Goal: Information Seeking & Learning: Understand process/instructions

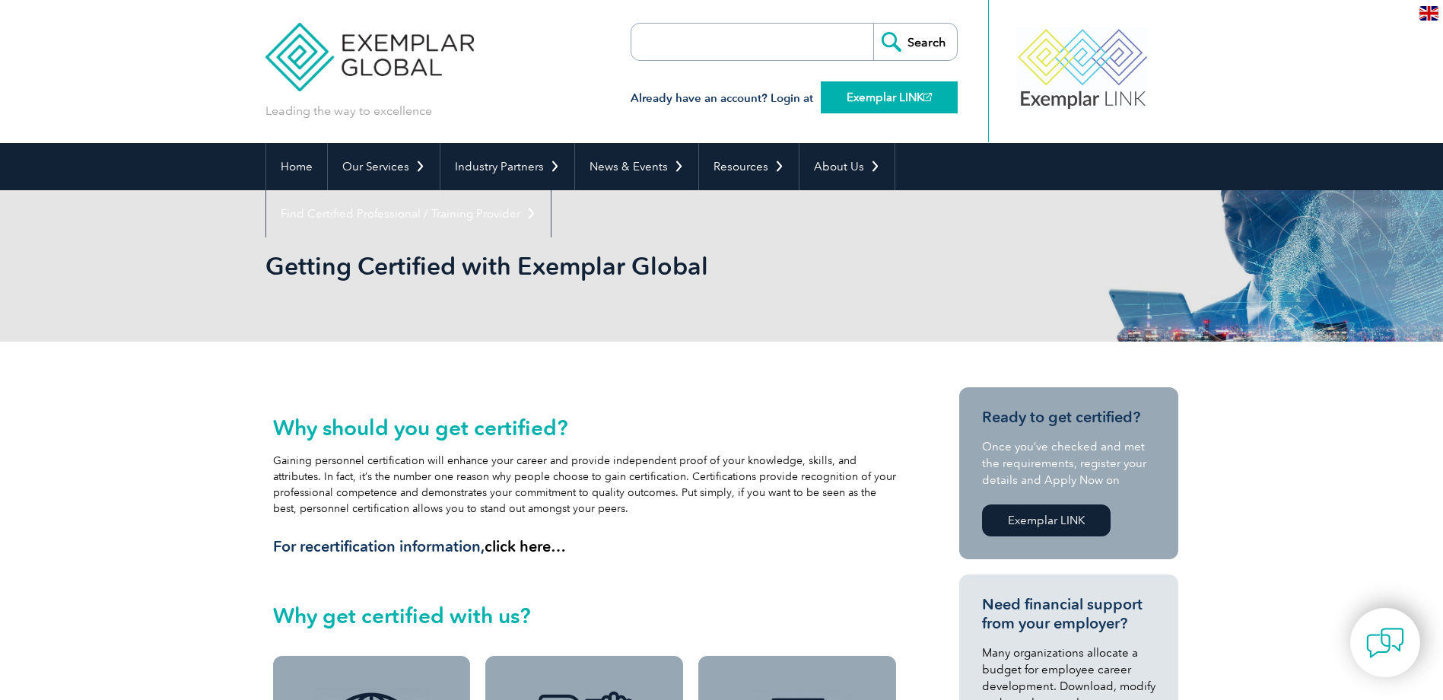
click at [870, 101] on link "Exemplar LINK" at bounding box center [889, 97] width 137 height 32
click at [861, 89] on link "Exemplar LINK" at bounding box center [889, 97] width 137 height 32
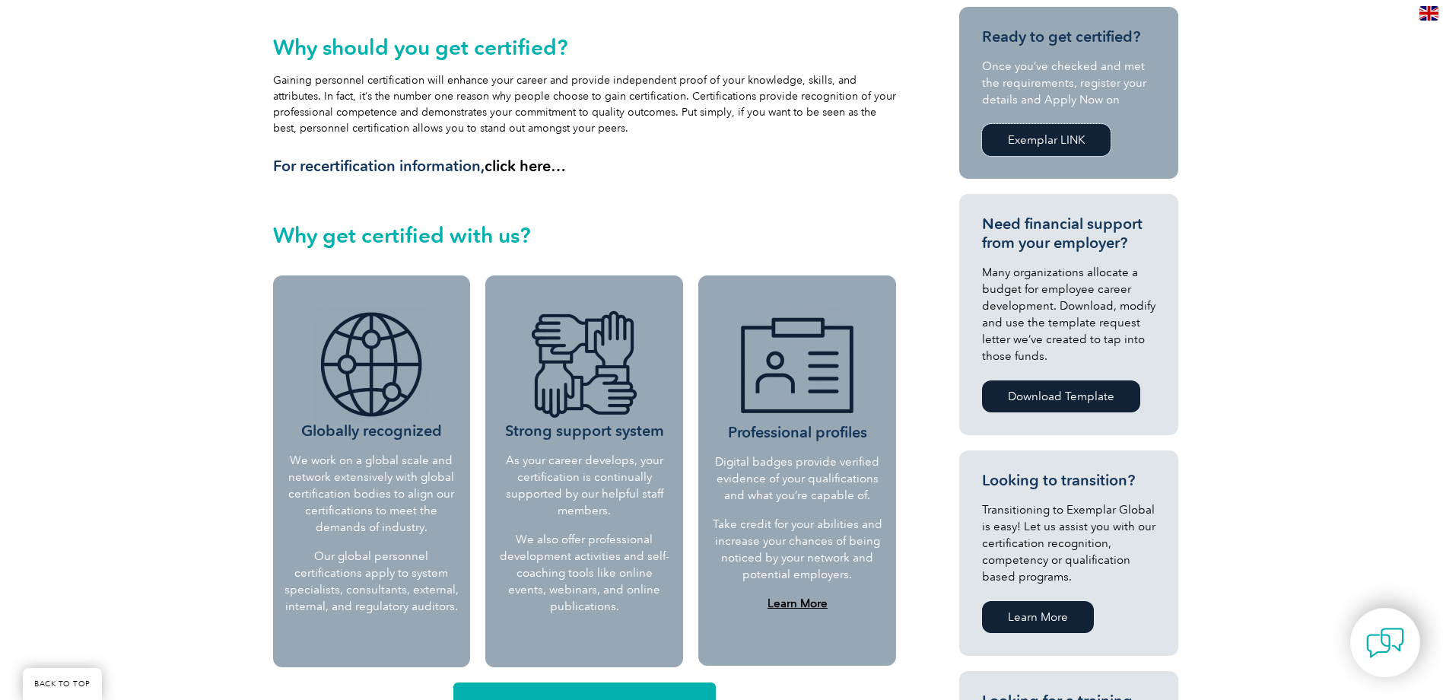
scroll to position [228, 0]
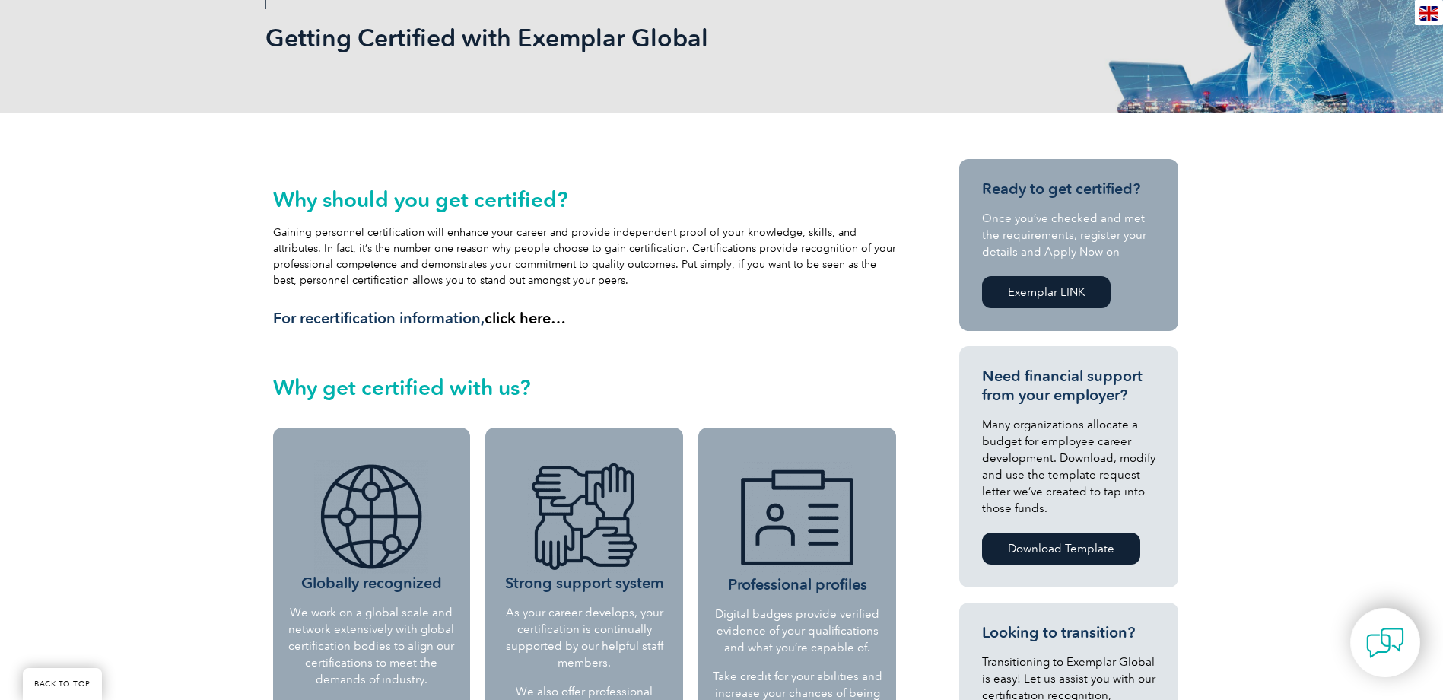
click at [1012, 283] on link "Exemplar LINK" at bounding box center [1046, 292] width 129 height 32
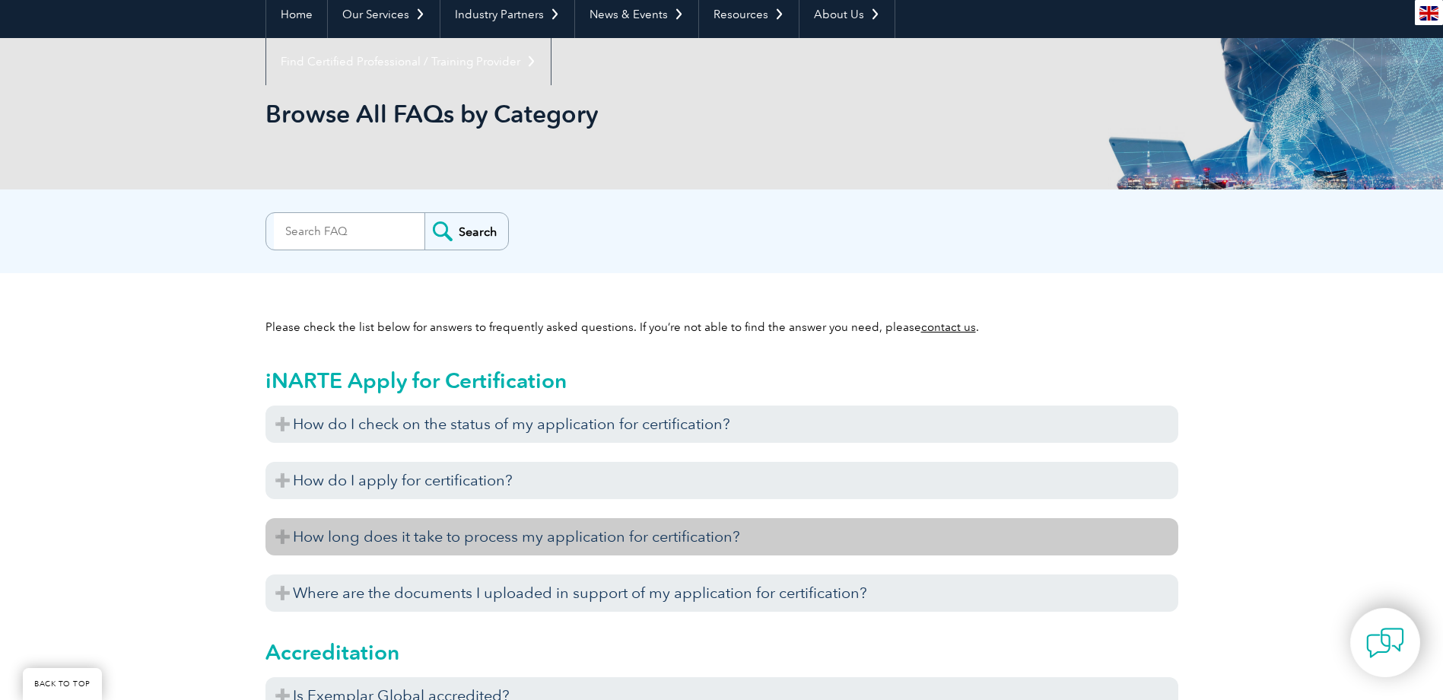
scroll to position [228, 0]
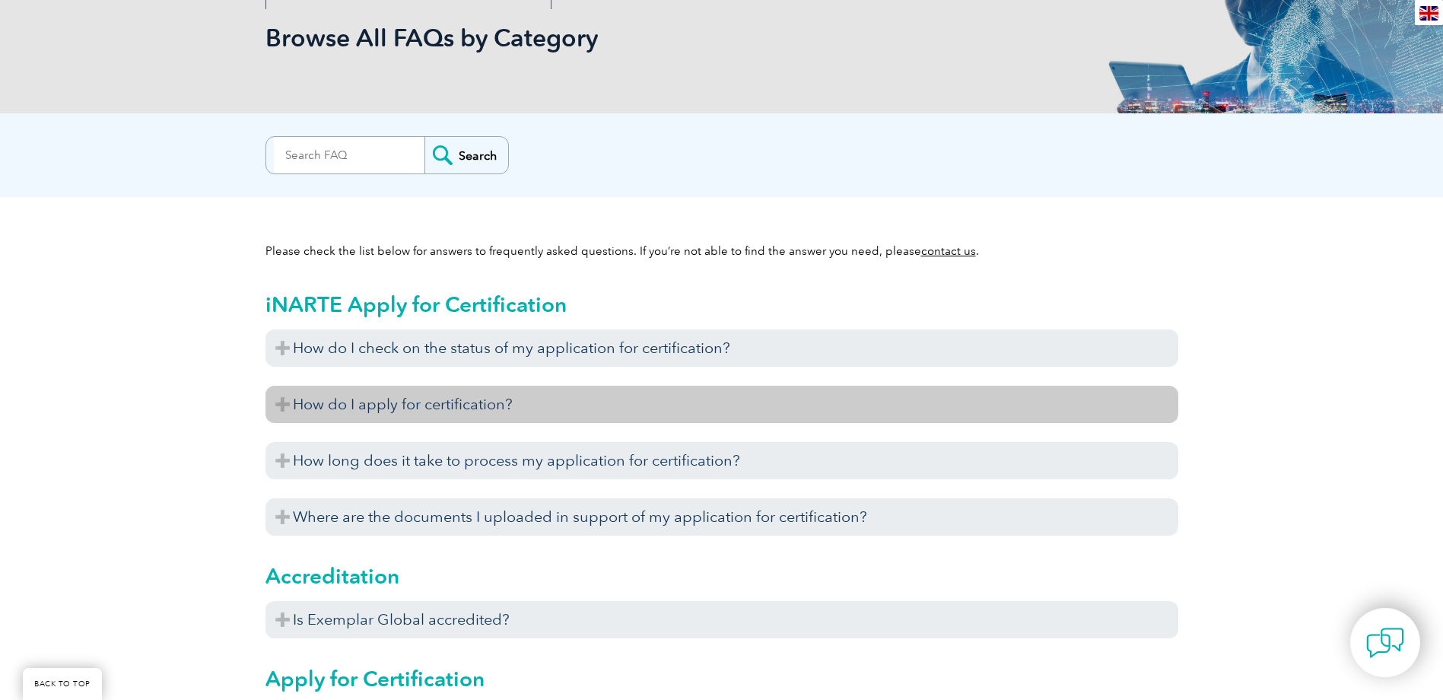
click at [624, 409] on h3 "How do I apply for certification?" at bounding box center [722, 404] width 913 height 37
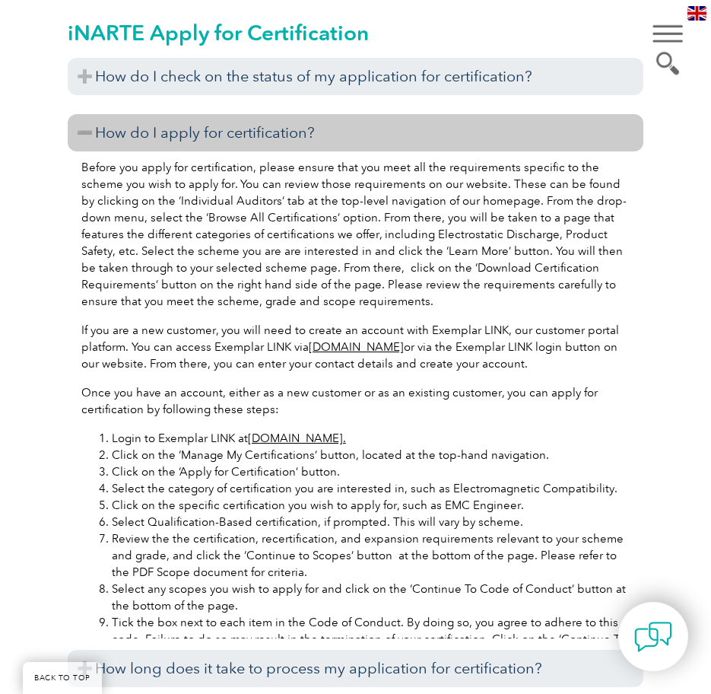
scroll to position [457, 0]
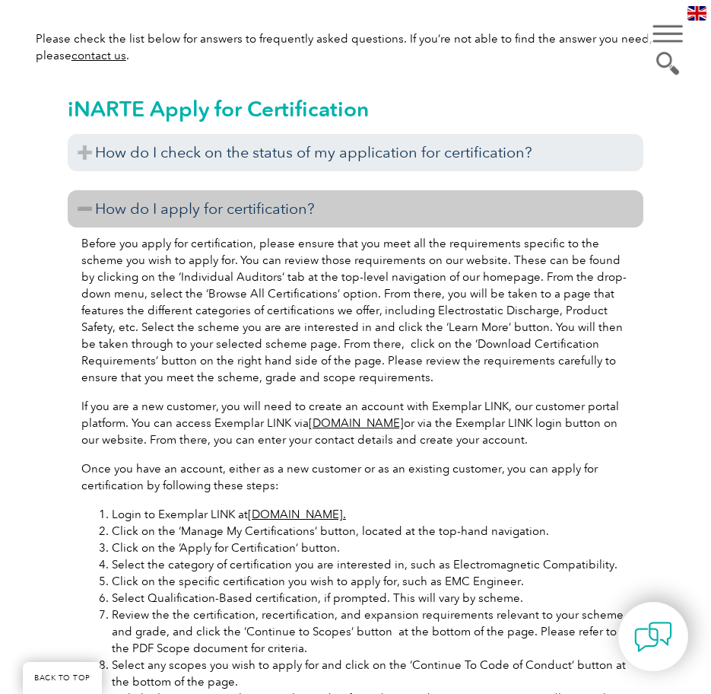
drag, startPoint x: 666, startPoint y: 18, endPoint x: 491, endPoint y: 93, distance: 190.5
click at [491, 93] on div "iNARTE Apply for Certification How do I check on the status of my application f…" at bounding box center [356, 461] width 576 height 770
click at [670, 37] on div "▼" at bounding box center [668, 49] width 41 height 76
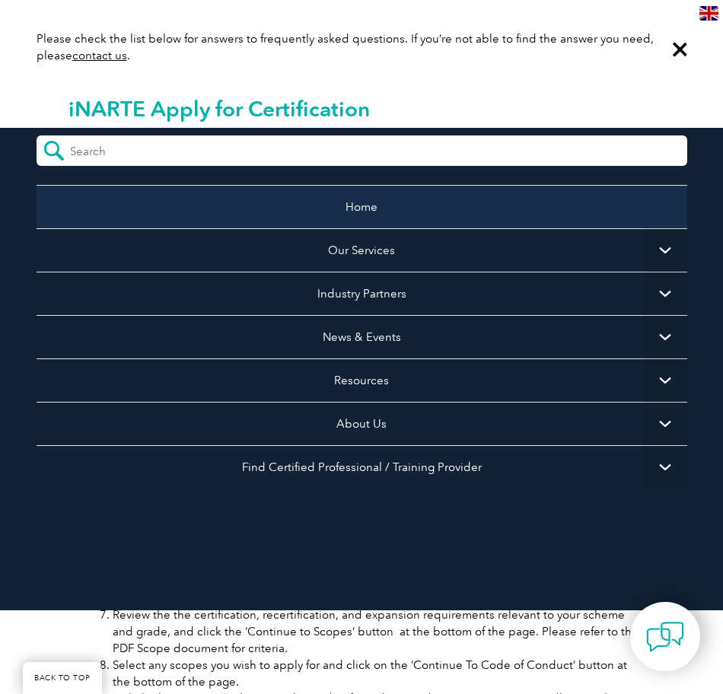
click at [379, 205] on link "Home" at bounding box center [362, 206] width 651 height 43
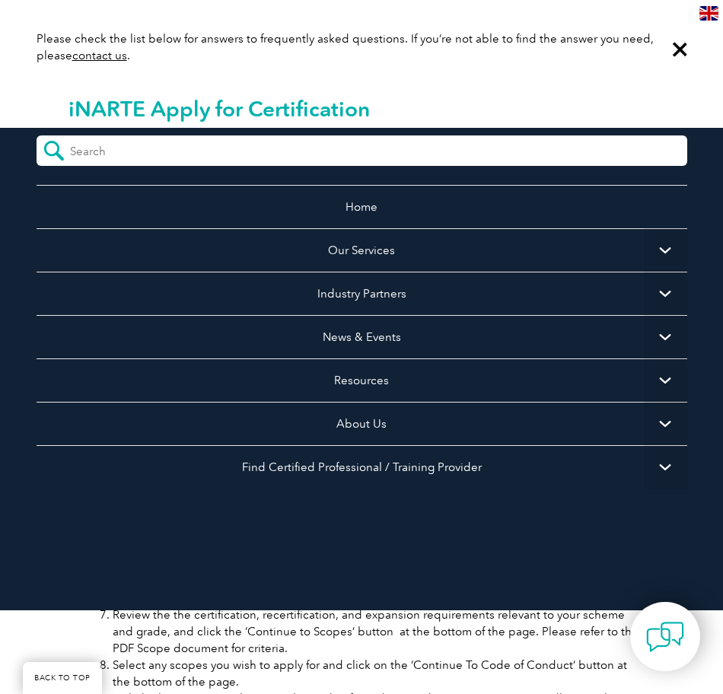
click at [679, 56] on div "▼" at bounding box center [679, 49] width 41 height 76
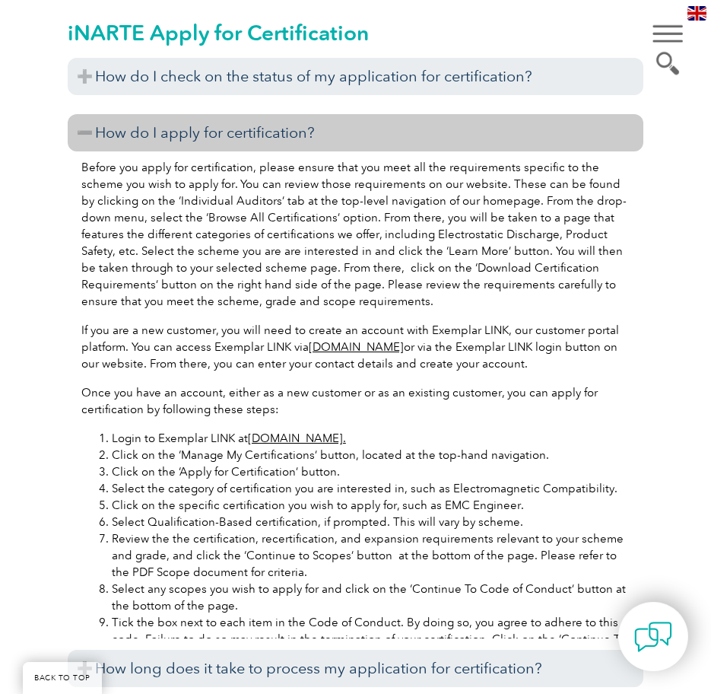
scroll to position [609, 0]
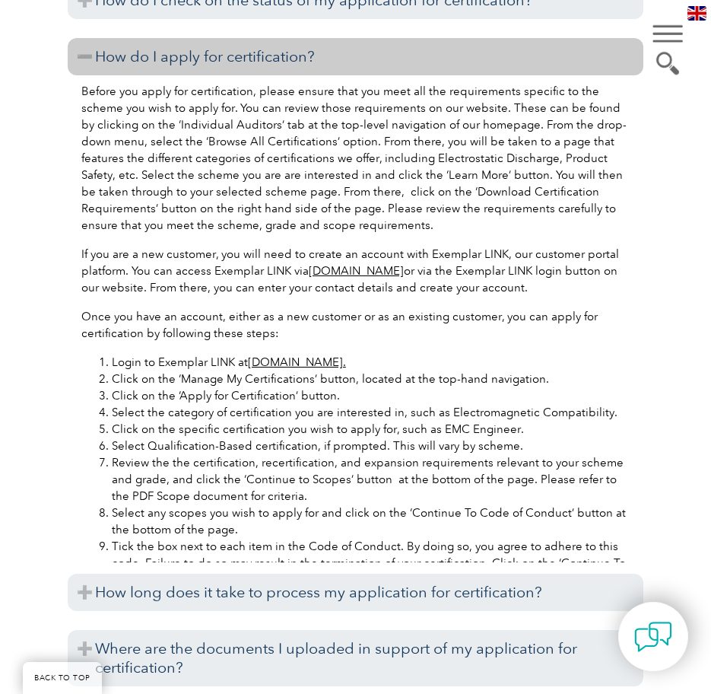
drag, startPoint x: 221, startPoint y: 274, endPoint x: 236, endPoint y: 270, distance: 14.9
click at [223, 274] on p "If you are a new customer, you will need to create an account with Exemplar LIN…" at bounding box center [355, 271] width 549 height 50
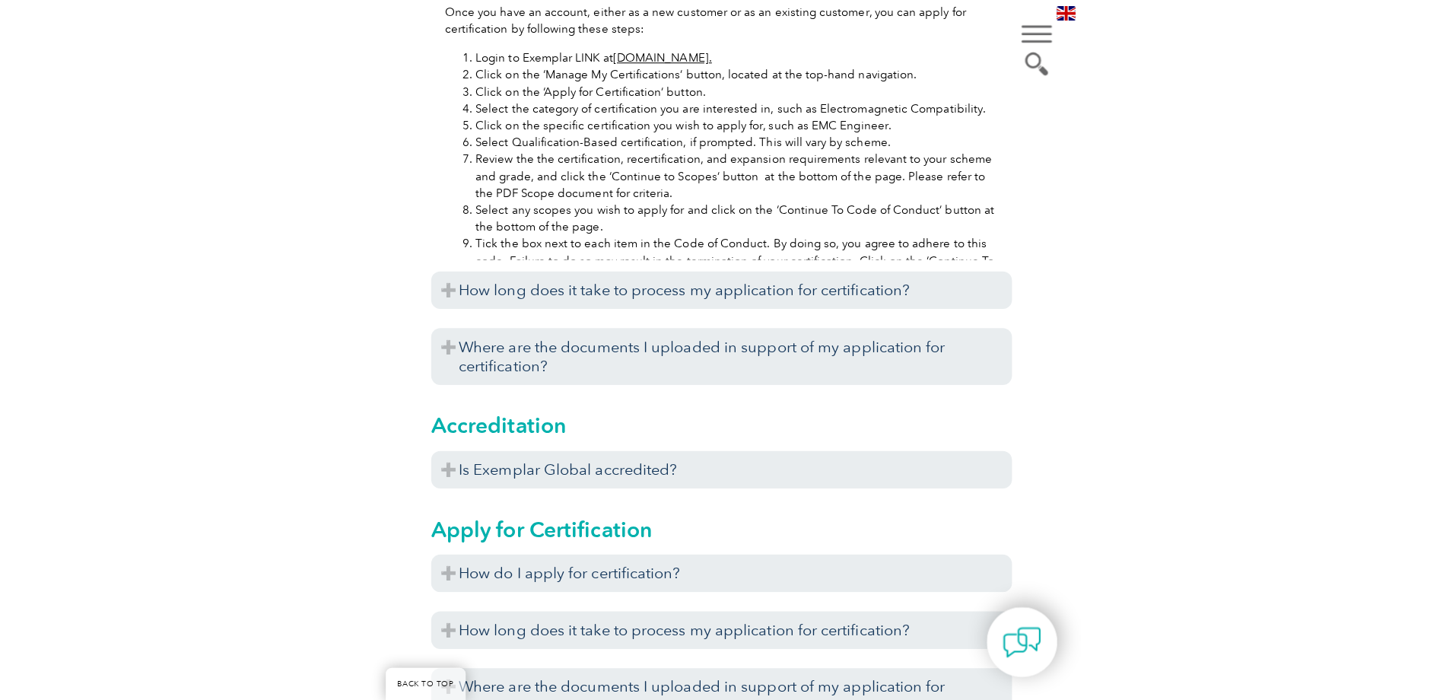
scroll to position [989, 0]
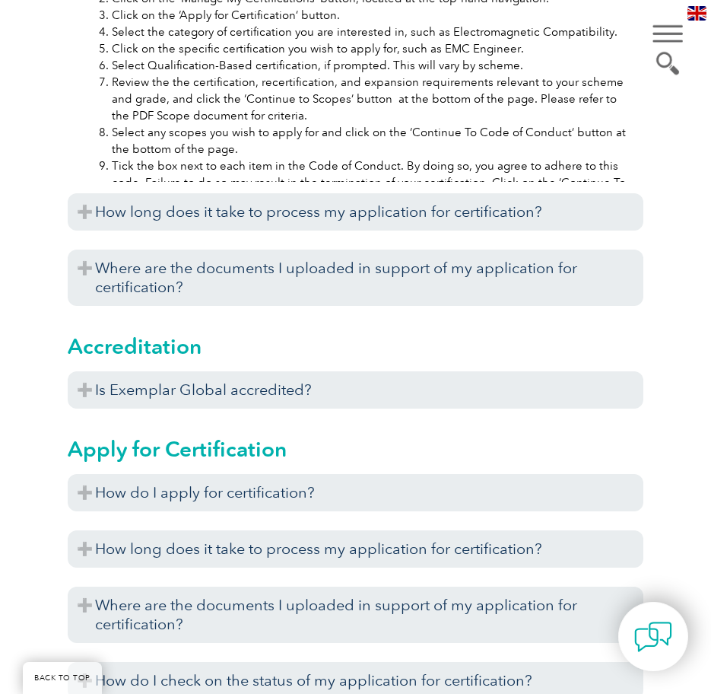
click at [317, 145] on li "Select any scopes you wish to apply for and click on the ‘Continue To Code of C…" at bounding box center [371, 140] width 518 height 33
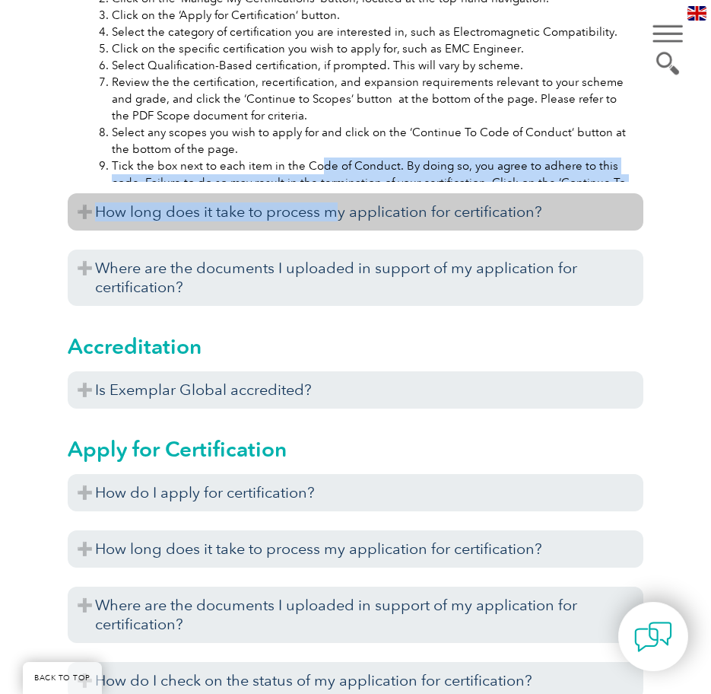
drag, startPoint x: 319, startPoint y: 158, endPoint x: 336, endPoint y: 193, distance: 38.1
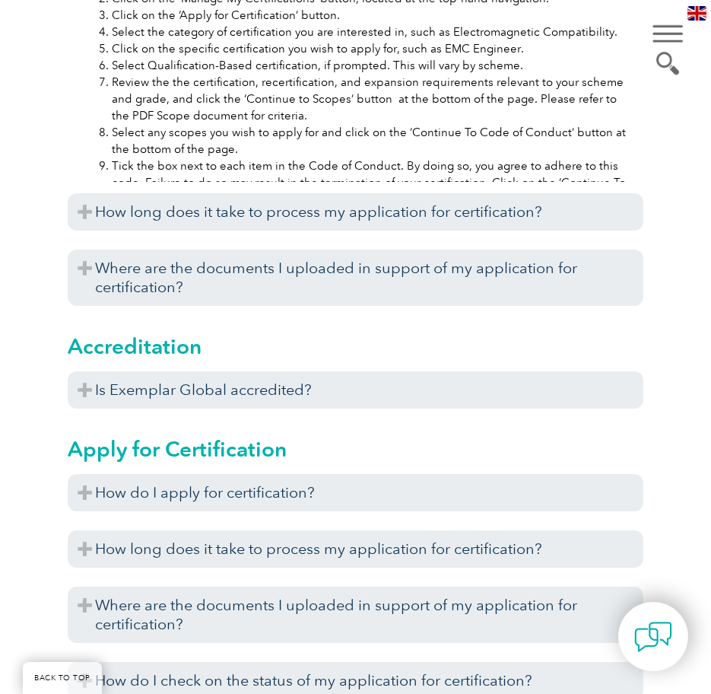
drag, startPoint x: 336, startPoint y: 193, endPoint x: 307, endPoint y: 143, distance: 57.3
click at [302, 145] on li "Select any scopes you wish to apply for and click on the ‘Continue To Code of C…" at bounding box center [371, 140] width 518 height 33
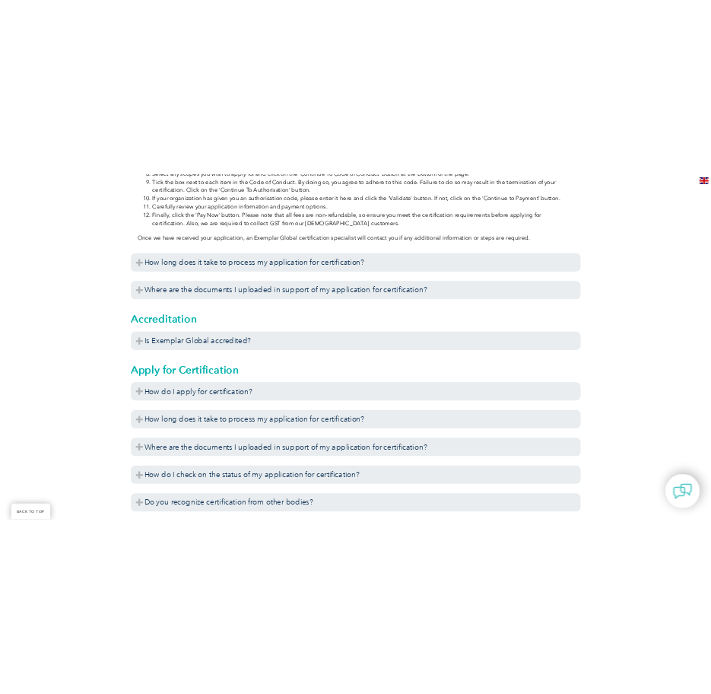
scroll to position [837, 0]
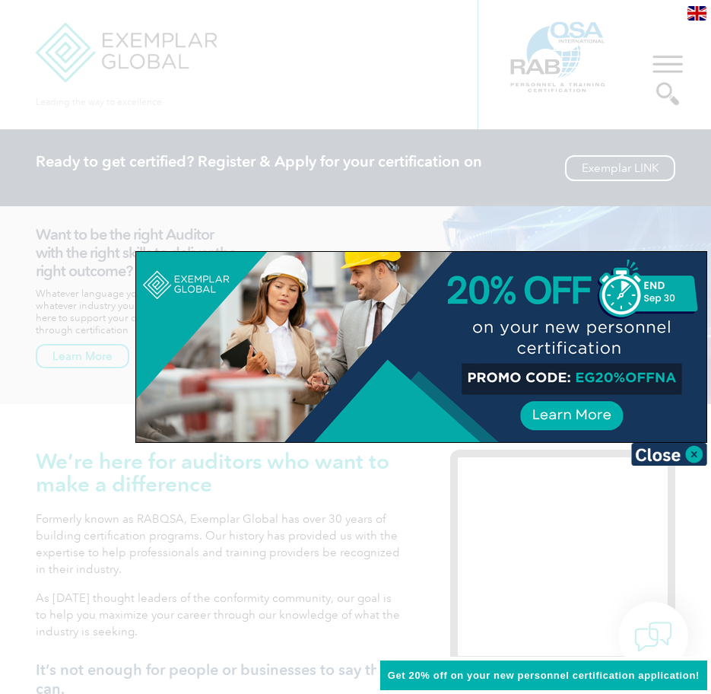
click at [355, 64] on div at bounding box center [355, 347] width 711 height 694
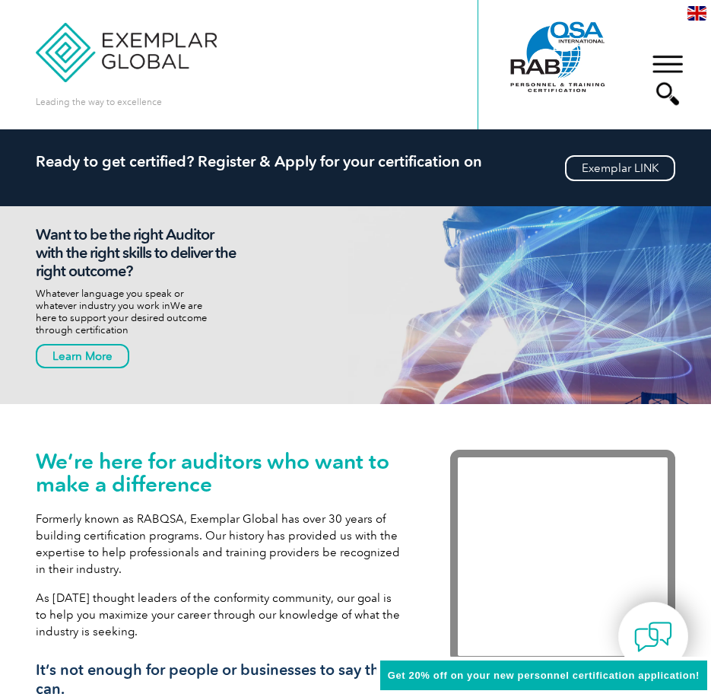
click at [658, 64] on div "▼" at bounding box center [668, 80] width 41 height 76
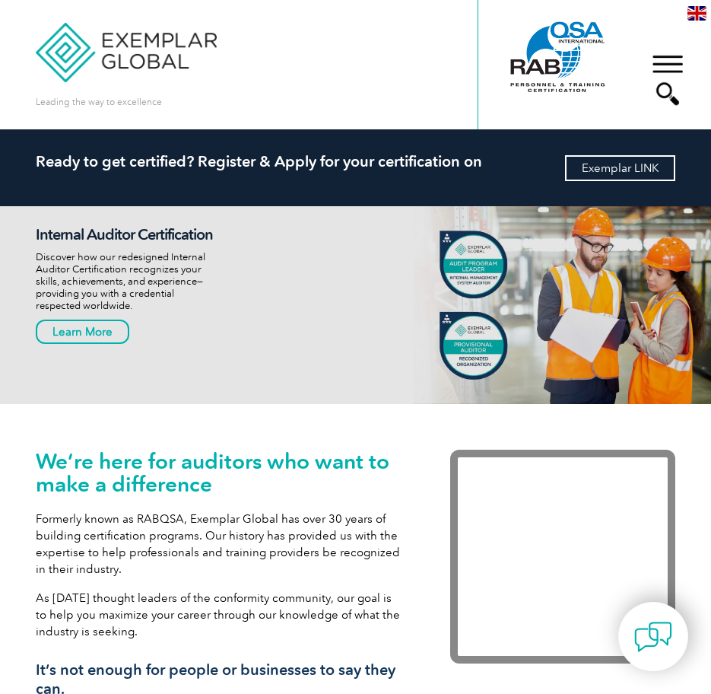
click at [644, 158] on div "Ready to get certified? Register & Apply for your certification on Exemplar LINK" at bounding box center [356, 167] width 641 height 77
click at [644, 159] on link "Exemplar LINK" at bounding box center [620, 168] width 110 height 26
